Goal: Navigation & Orientation: Find specific page/section

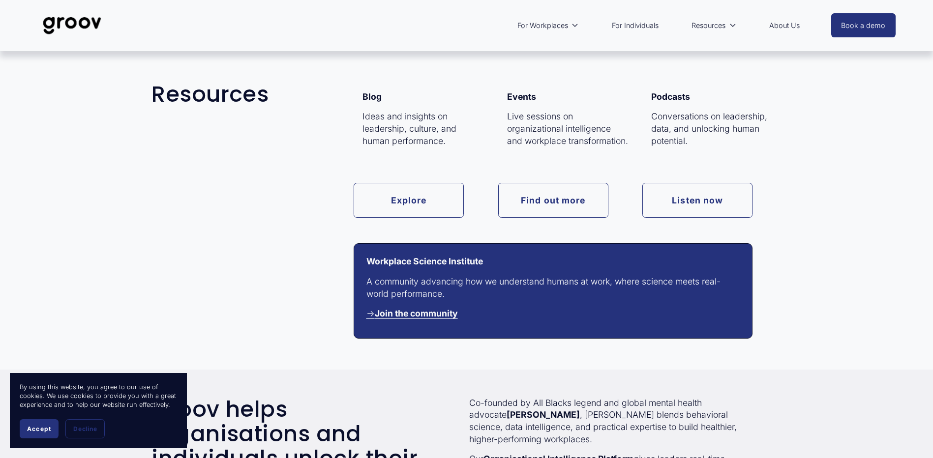
click at [544, 197] on link "Find out more" at bounding box center [553, 200] width 110 height 35
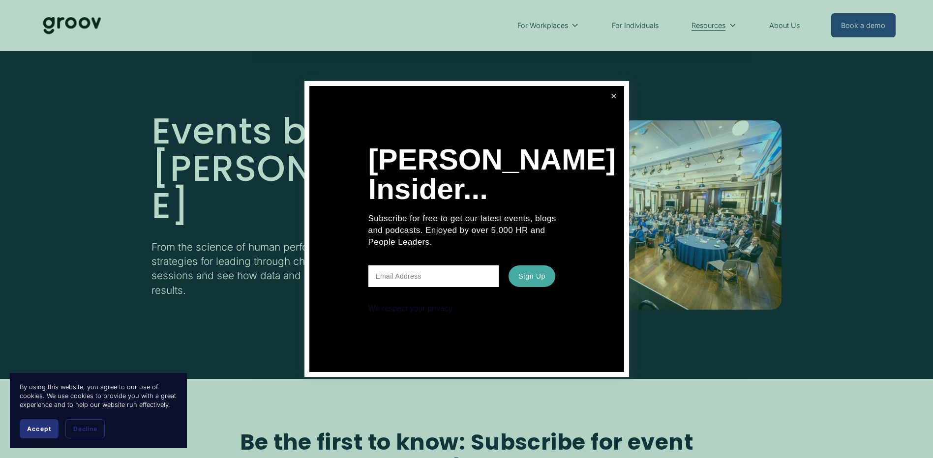
click at [610, 95] on link "Close" at bounding box center [613, 96] width 17 height 17
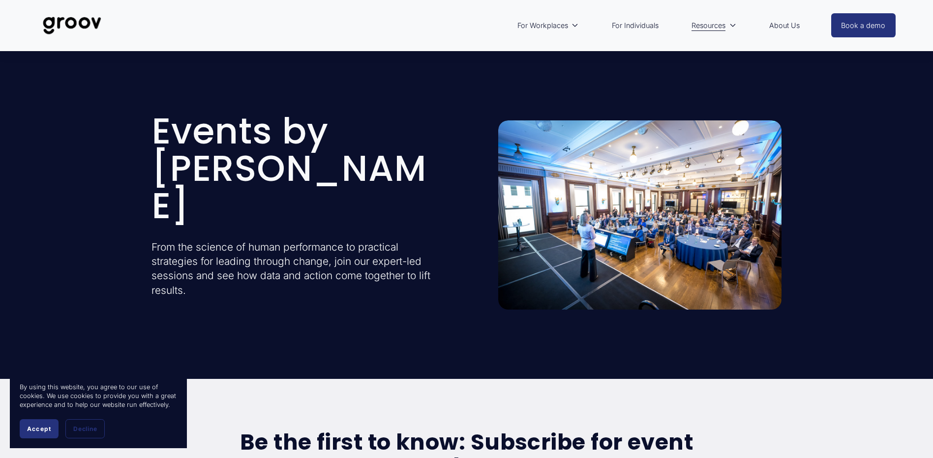
click at [785, 25] on link "About Us" at bounding box center [784, 25] width 40 height 23
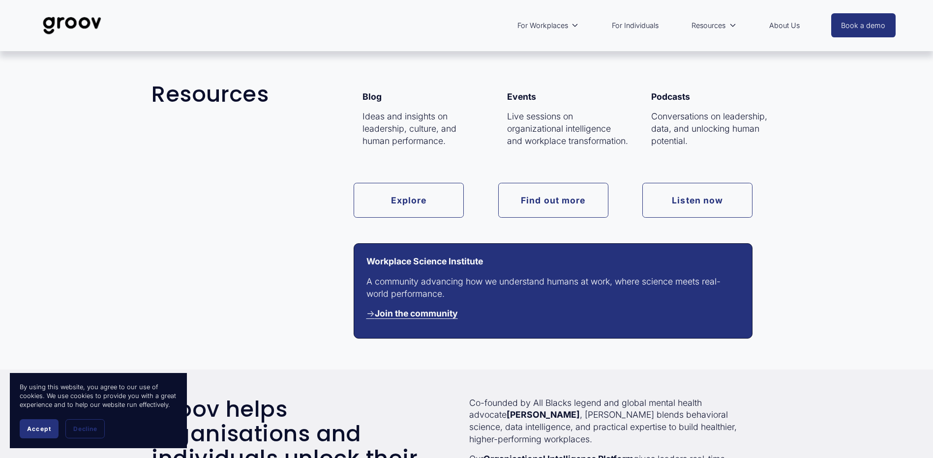
click at [671, 199] on link "Listen now" at bounding box center [697, 200] width 110 height 35
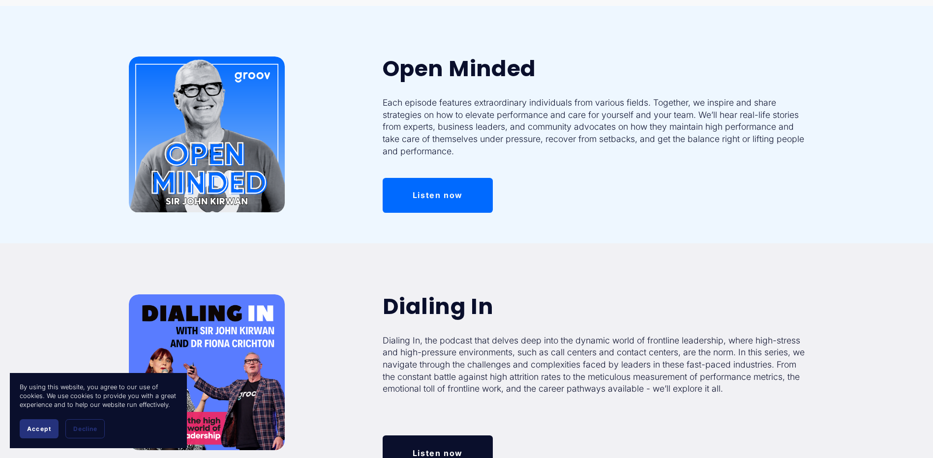
scroll to position [148, 0]
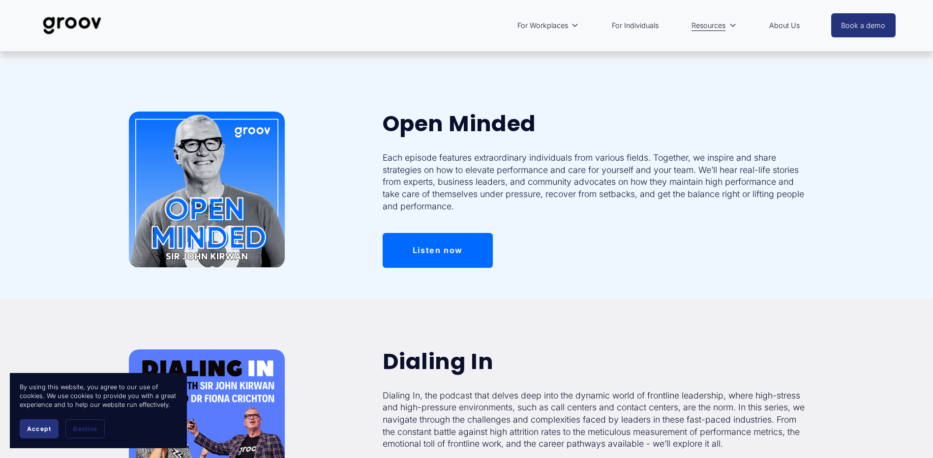
click at [450, 246] on link "Listen now" at bounding box center [438, 250] width 110 height 35
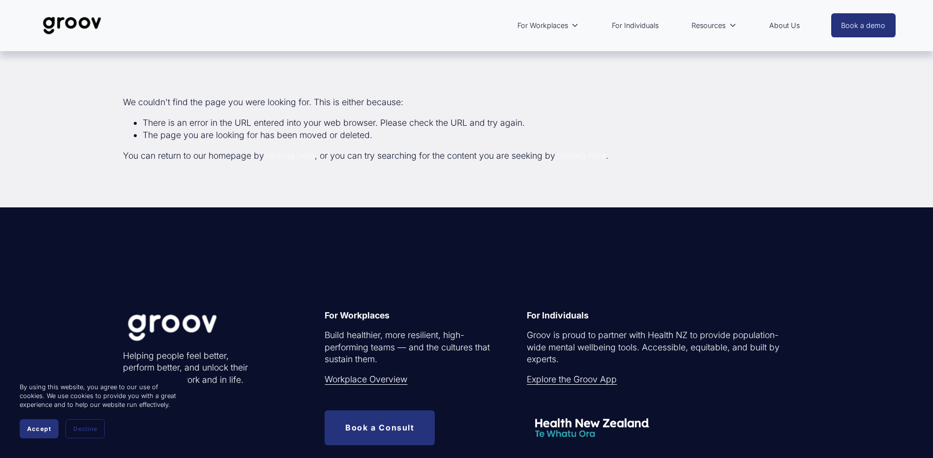
click at [571, 380] on link "Explore the Groov App" at bounding box center [572, 380] width 90 height 12
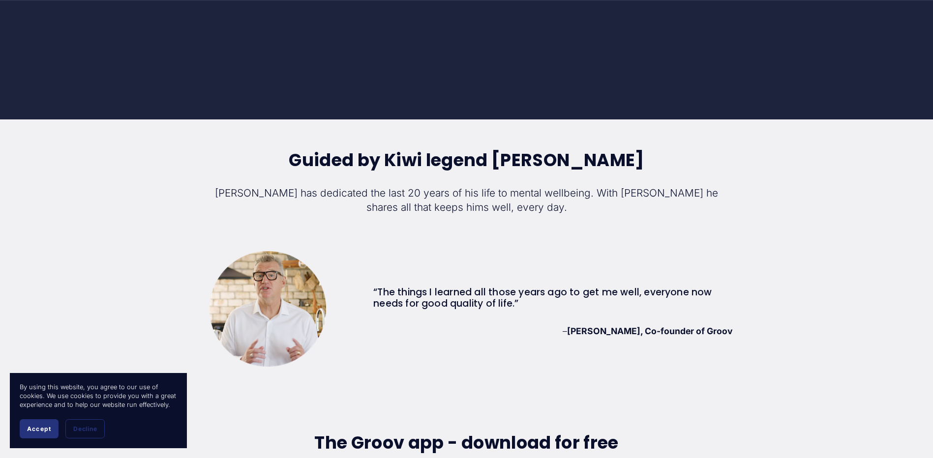
scroll to position [2852, 0]
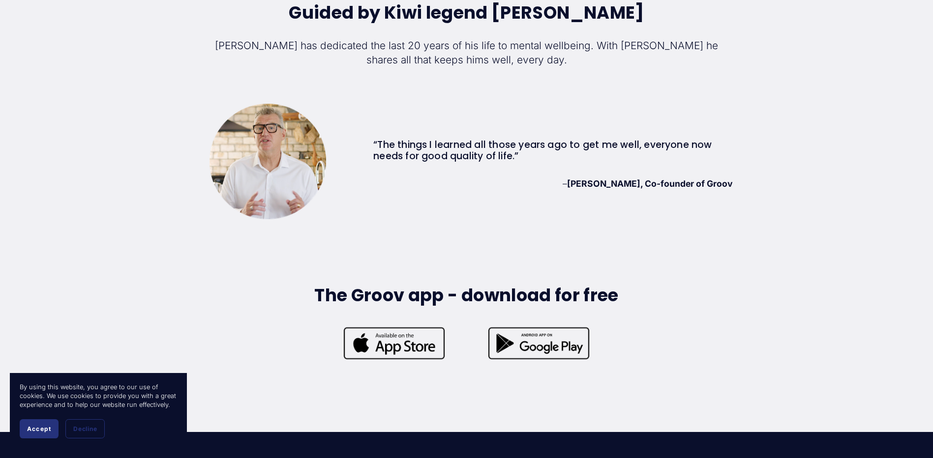
click at [32, 428] on span "Accept" at bounding box center [39, 428] width 24 height 7
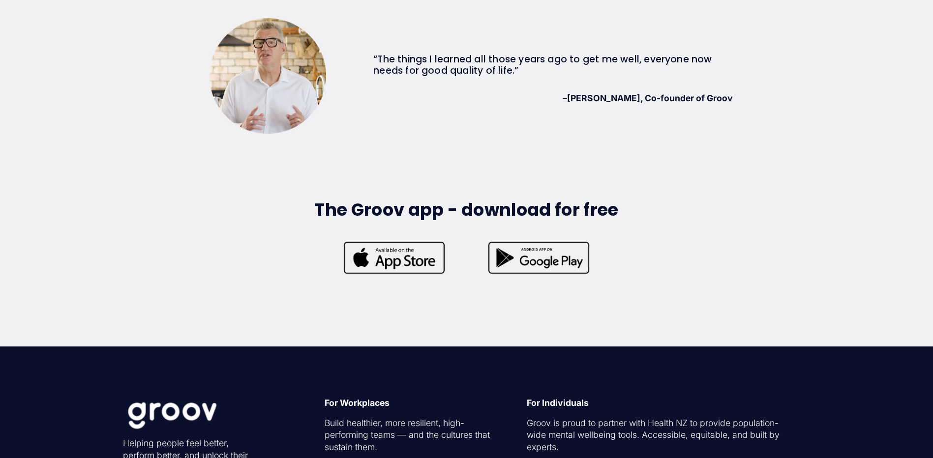
scroll to position [3098, 0]
